Goal: Use online tool/utility: Utilize a website feature to perform a specific function

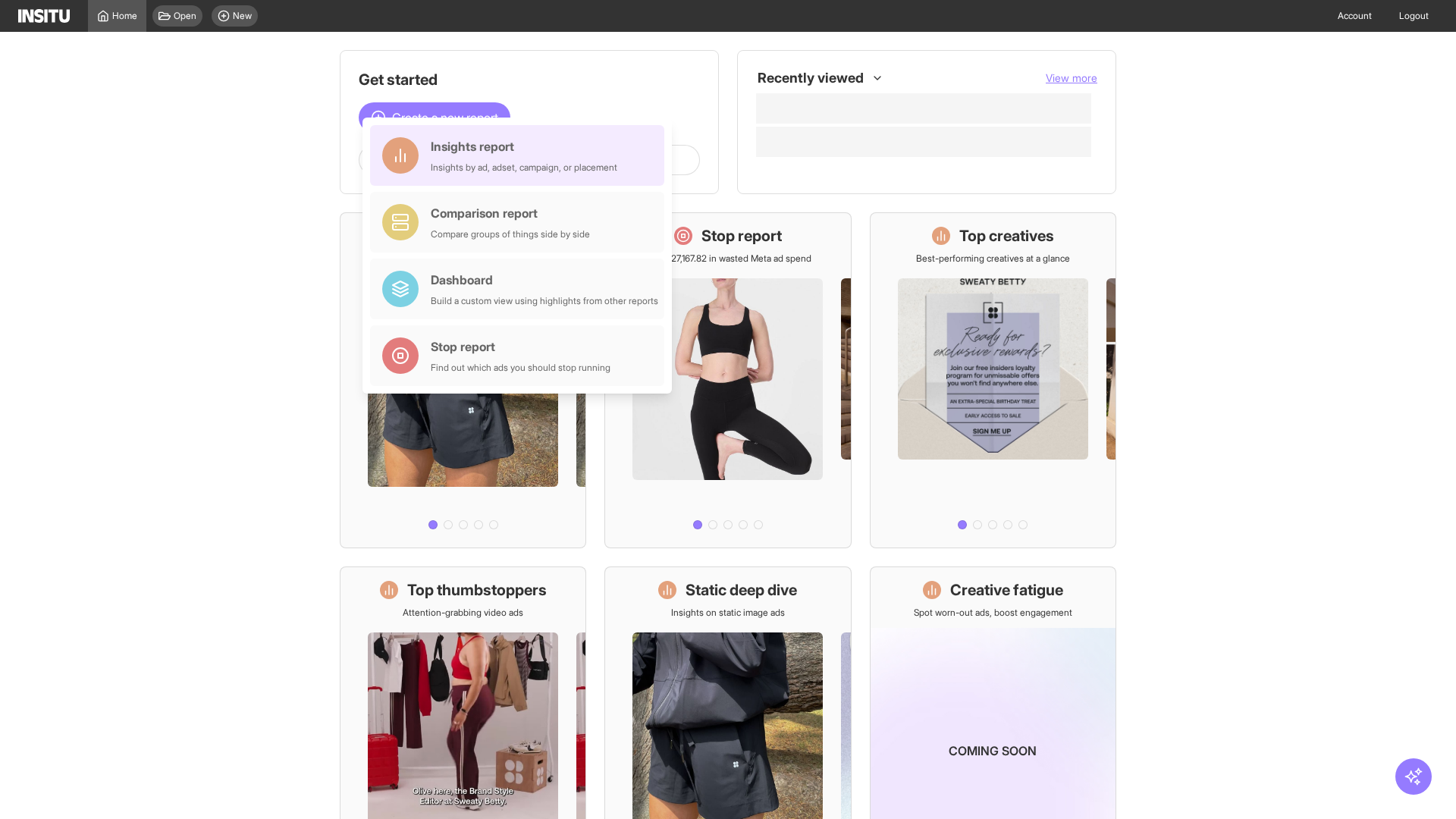
click at [521, 155] on div "Insights report Insights by ad, adset, campaign, or placement" at bounding box center [523, 155] width 186 height 36
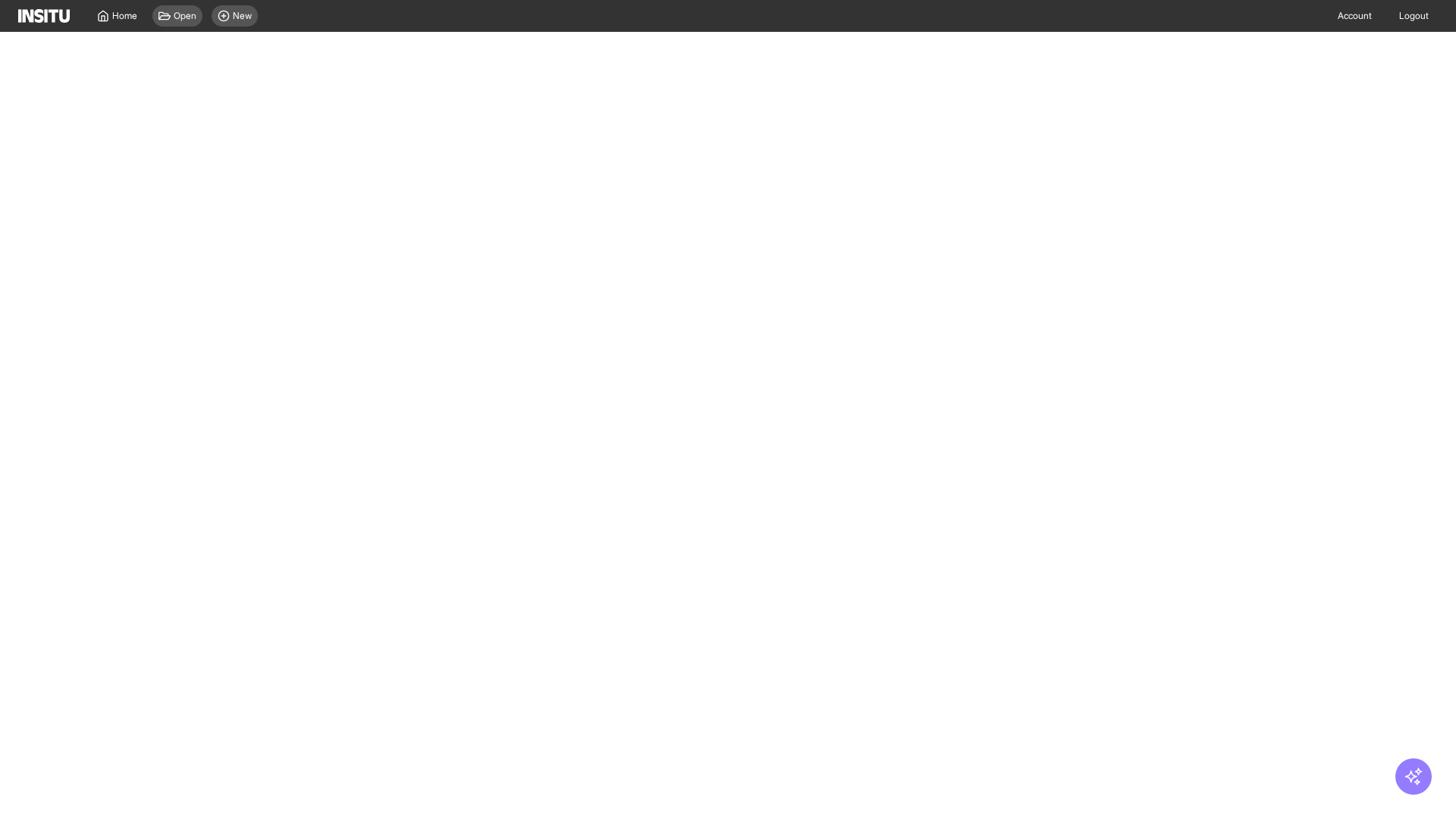
select select "**"
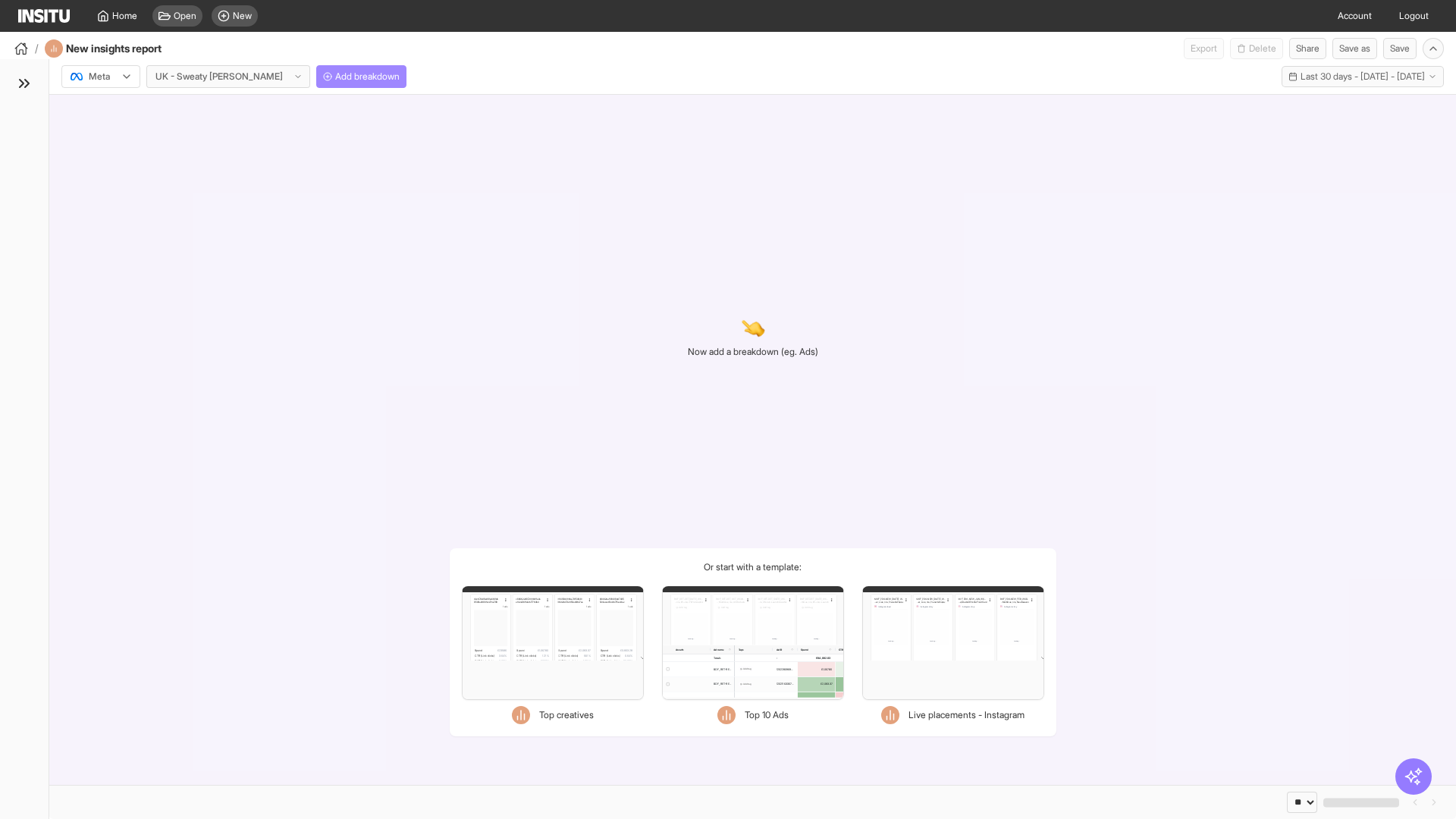
click at [335, 76] on span "Add breakdown" at bounding box center [367, 76] width 64 height 12
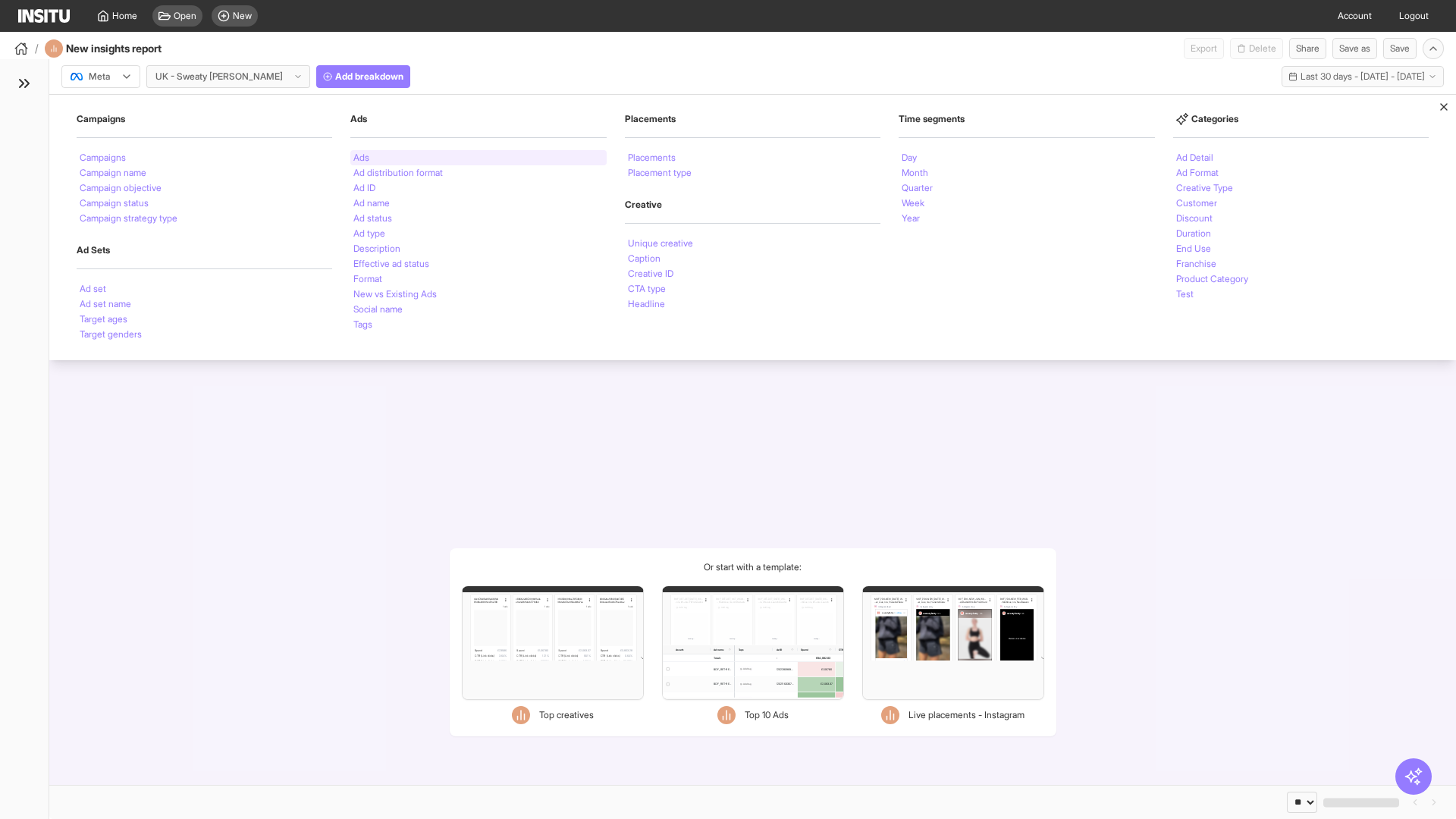
click at [361, 158] on li "Ads" at bounding box center [361, 158] width 16 height 9
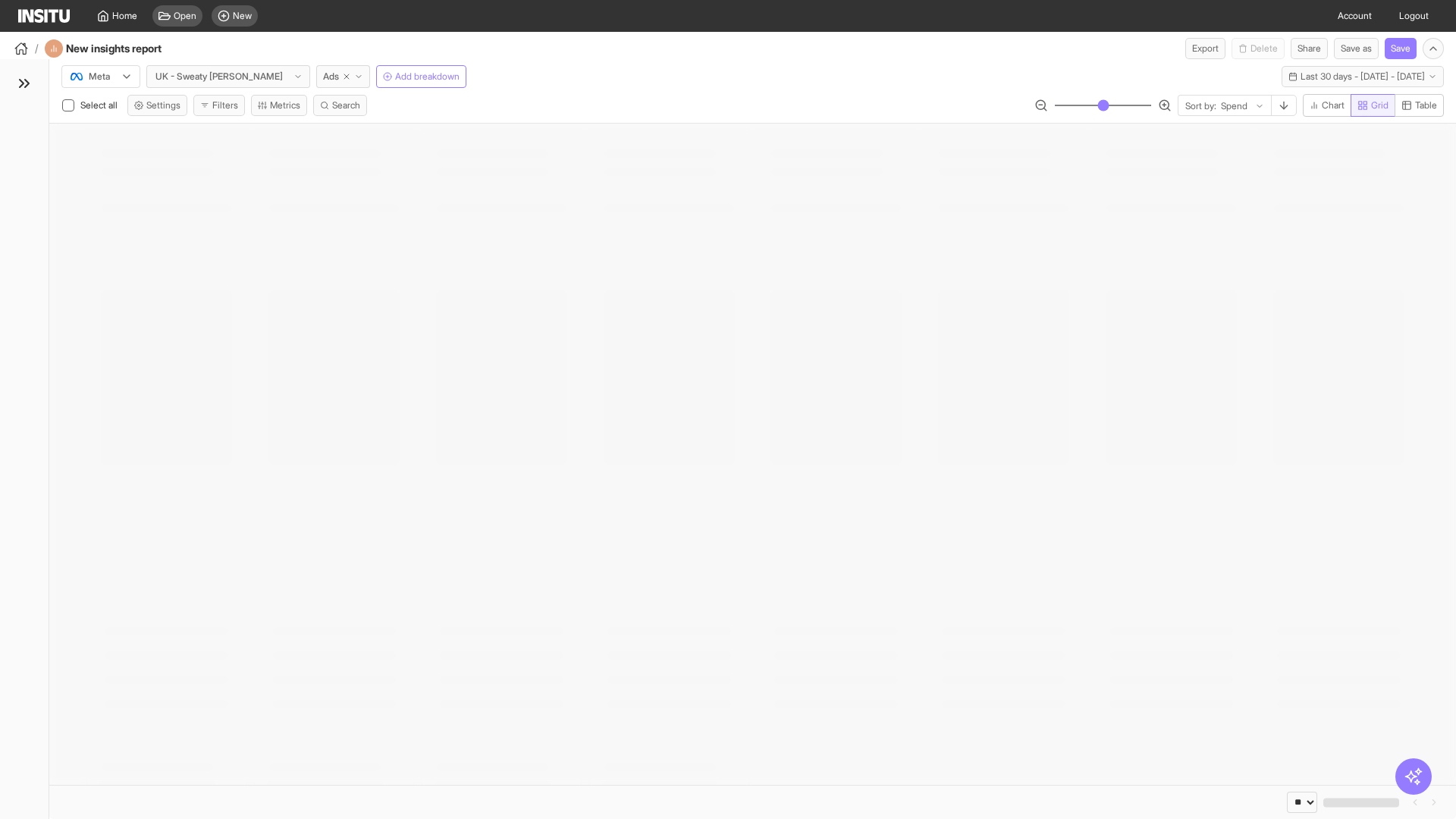
click at [1371, 105] on span "Grid" at bounding box center [1379, 104] width 17 height 12
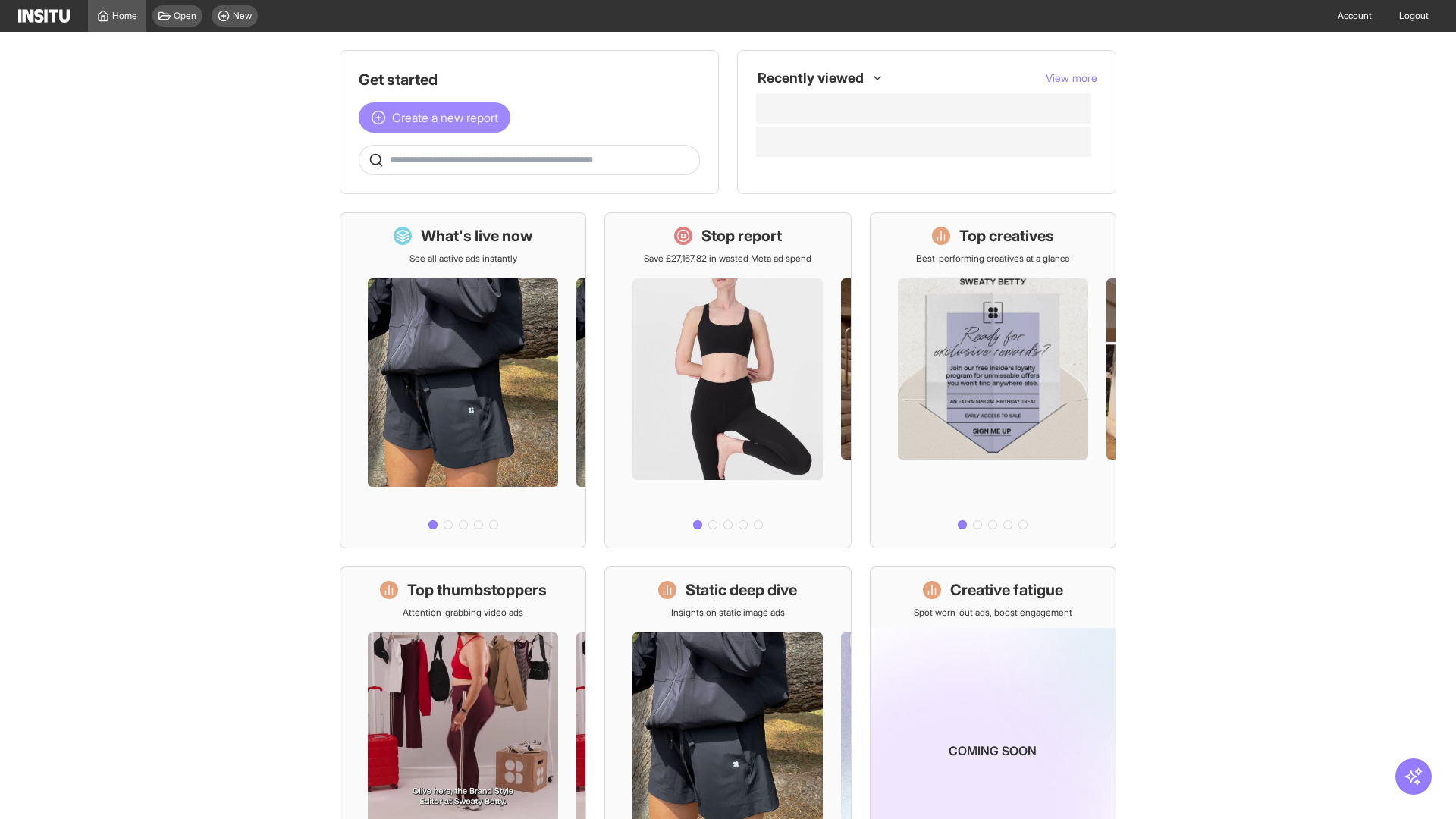
click at [438, 117] on span "Create a new report" at bounding box center [445, 117] width 106 height 18
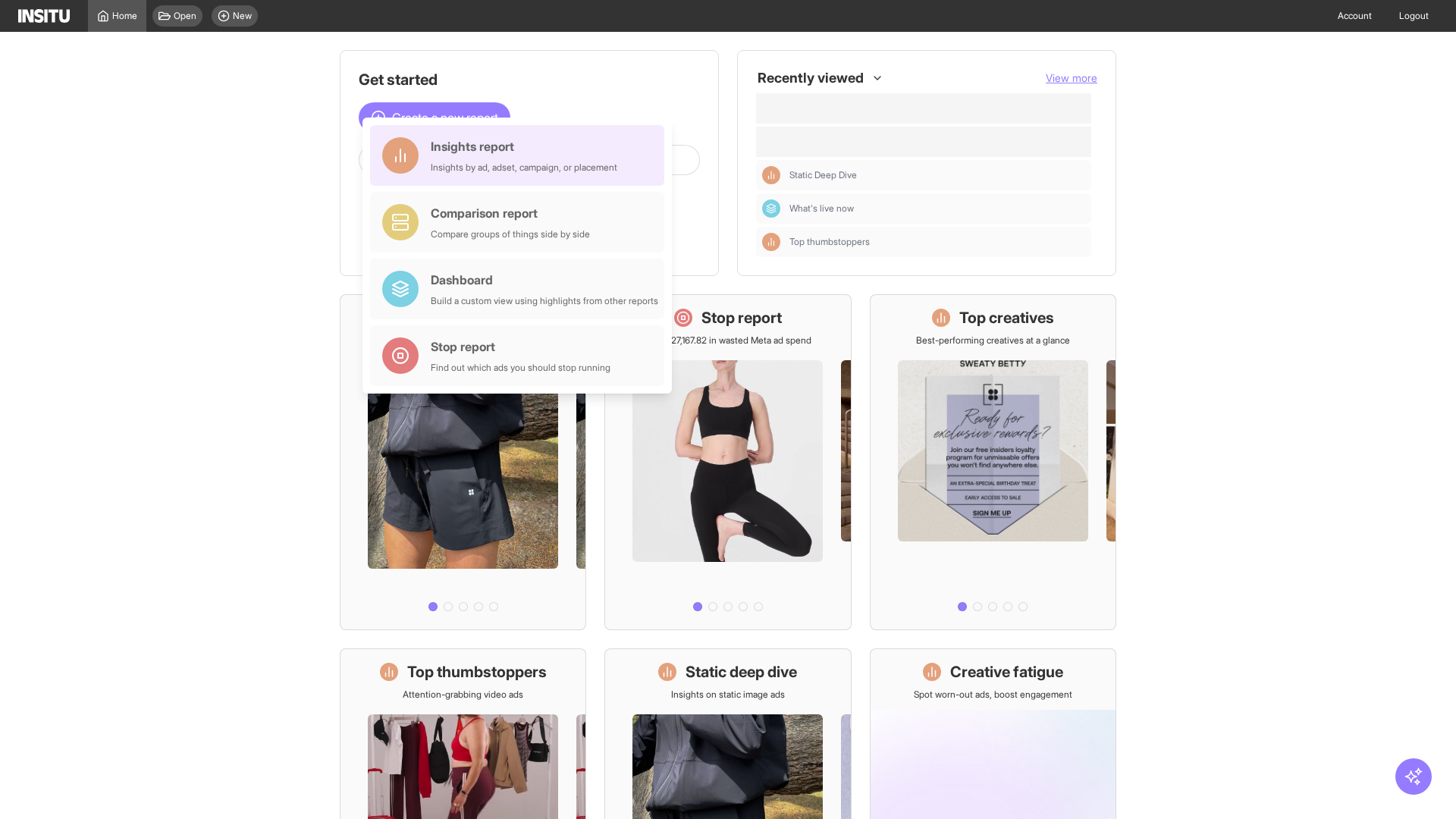
click at [521, 155] on div "Insights report Insights by ad, adset, campaign, or placement" at bounding box center [523, 155] width 186 height 36
